Goal: Task Accomplishment & Management: Complete application form

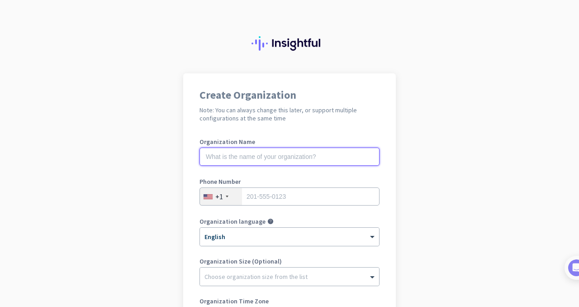
click at [242, 154] on input "text" at bounding box center [290, 157] width 180 height 18
type input "Mercor"
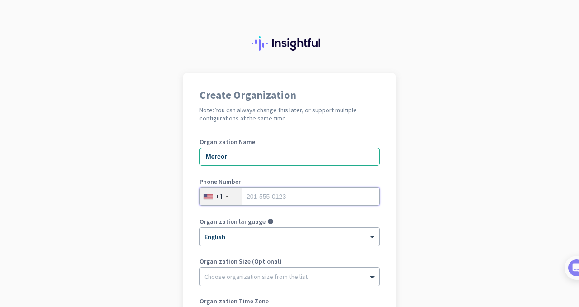
click at [294, 198] on input "tel" at bounding box center [290, 196] width 180 height 18
type input "9015496183"
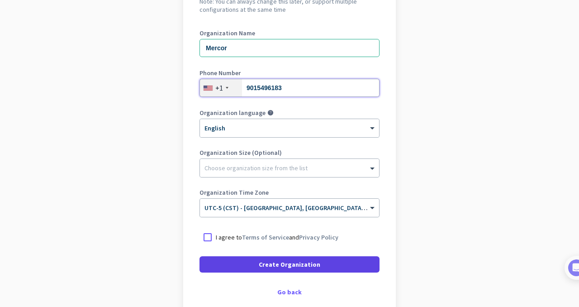
scroll to position [158, 0]
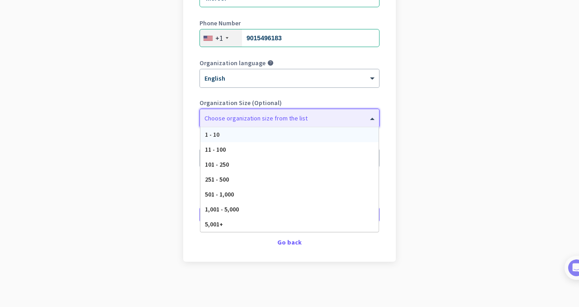
click at [256, 120] on div "Choose organization size from the list" at bounding box center [256, 118] width 103 height 8
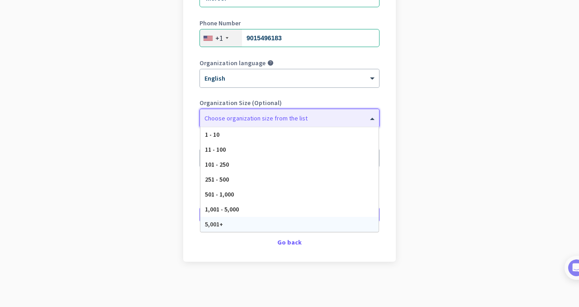
click at [221, 223] on span "5,001+" at bounding box center [214, 224] width 18 height 8
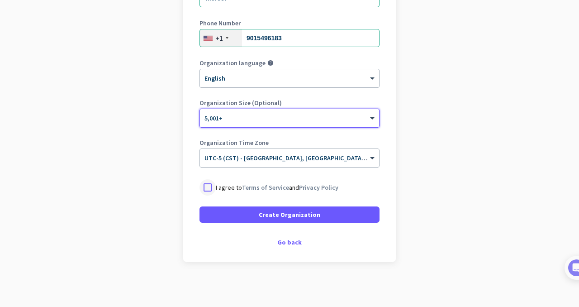
click at [212, 189] on div at bounding box center [208, 187] width 16 height 16
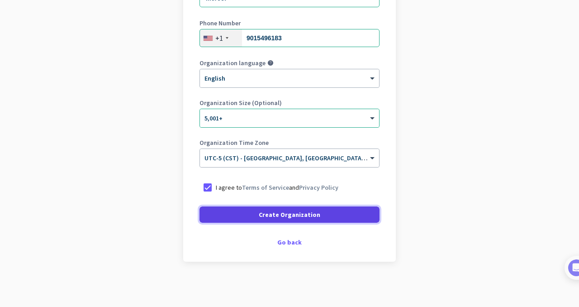
click at [232, 213] on span at bounding box center [290, 215] width 180 height 22
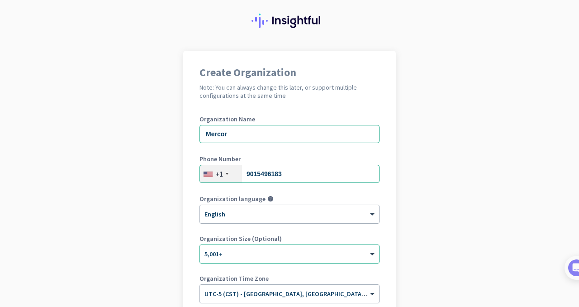
scroll to position [0, 0]
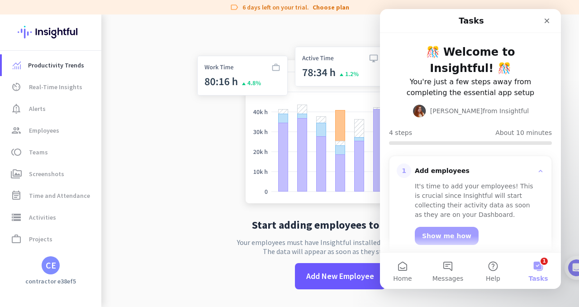
click at [541, 266] on button "1 Tasks" at bounding box center [538, 271] width 45 height 36
click at [547, 22] on icon "Close" at bounding box center [547, 20] width 7 height 7
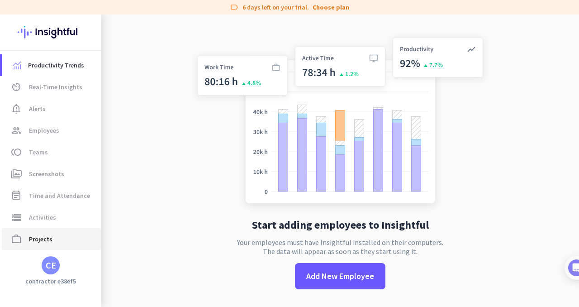
click at [46, 242] on span "Projects" at bounding box center [41, 239] width 24 height 11
